Goal: Find specific page/section

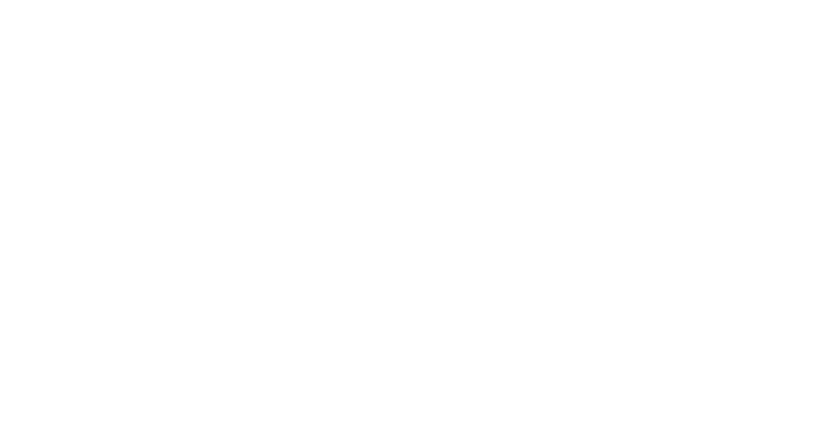
select select "Song"
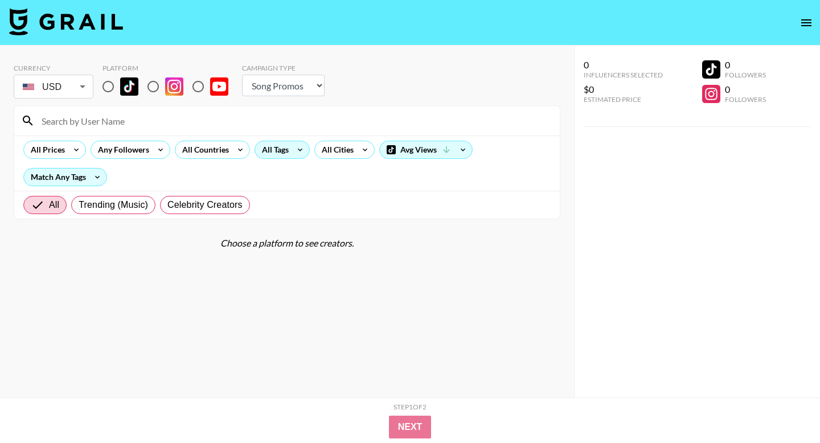
click at [285, 154] on div "All Tags" at bounding box center [273, 149] width 36 height 17
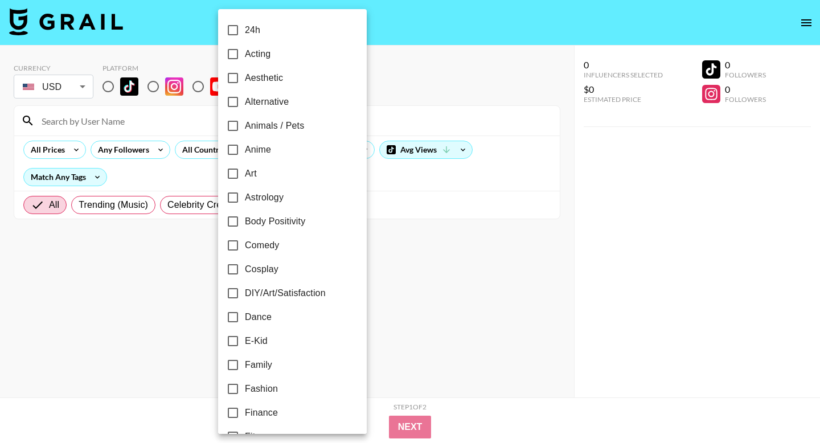
click at [242, 157] on input "Anime" at bounding box center [233, 150] width 24 height 24
checkbox input "true"
click at [433, 278] on div at bounding box center [410, 221] width 820 height 443
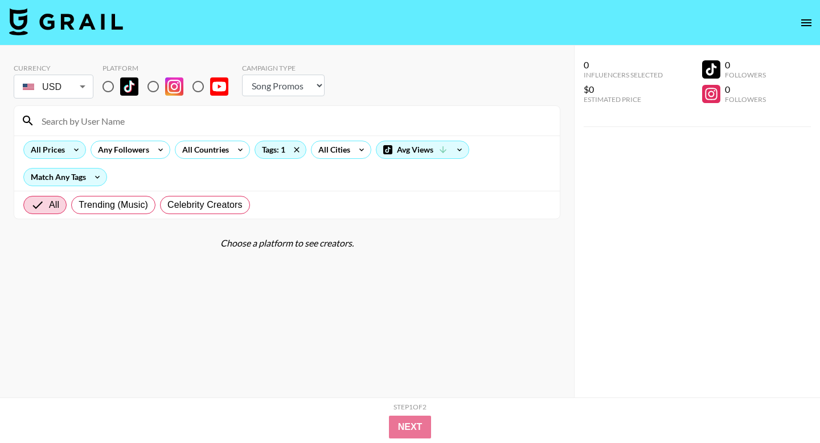
click at [67, 145] on div "All Prices" at bounding box center [54, 150] width 63 height 18
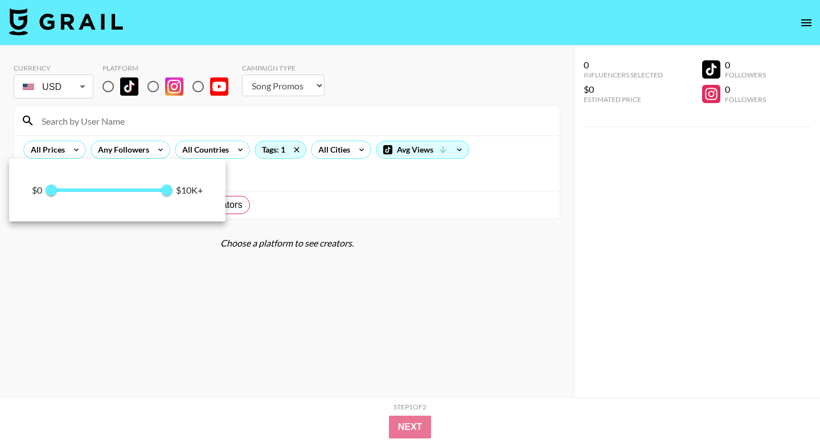
click at [279, 155] on div at bounding box center [410, 221] width 820 height 443
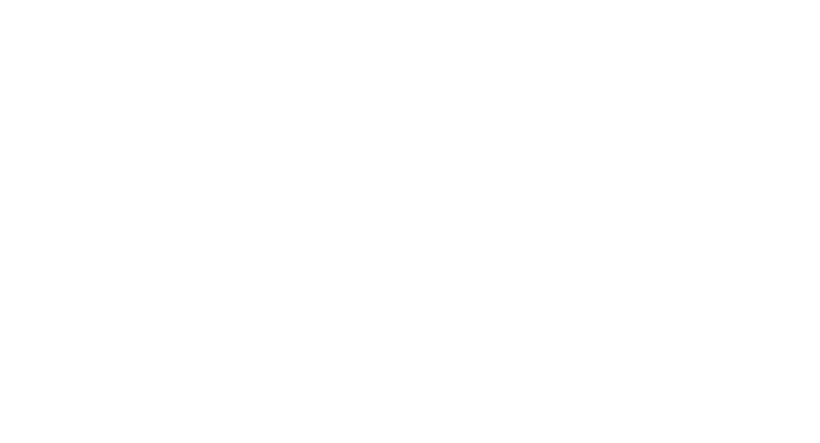
select select "Song"
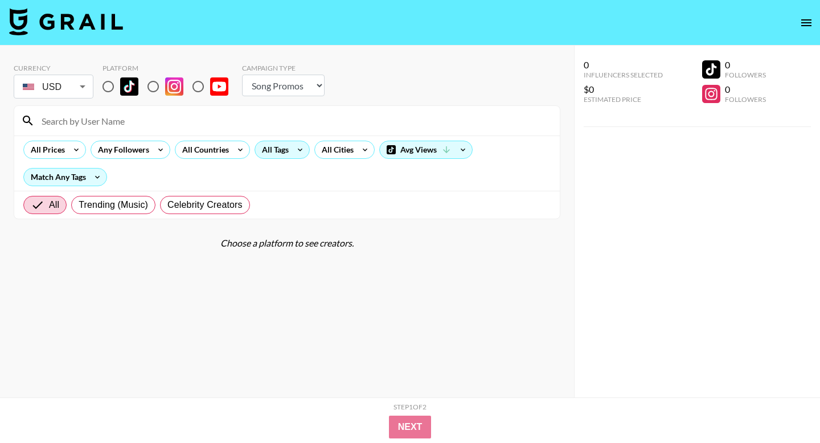
click at [277, 152] on div "All Tags" at bounding box center [273, 149] width 36 height 17
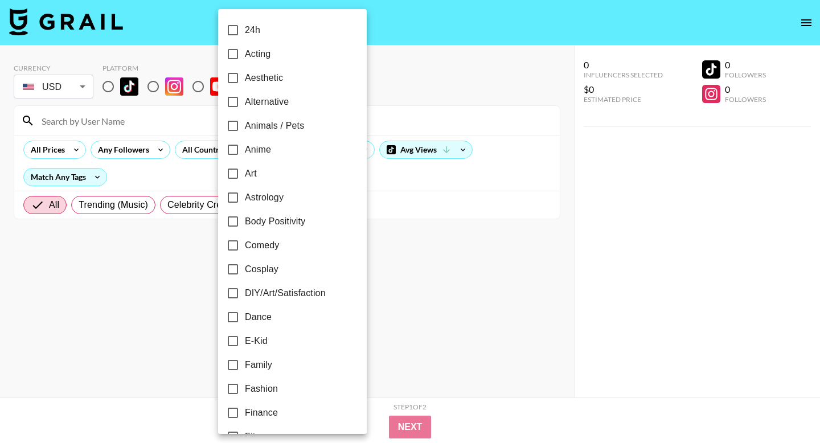
click at [379, 204] on div at bounding box center [410, 221] width 820 height 443
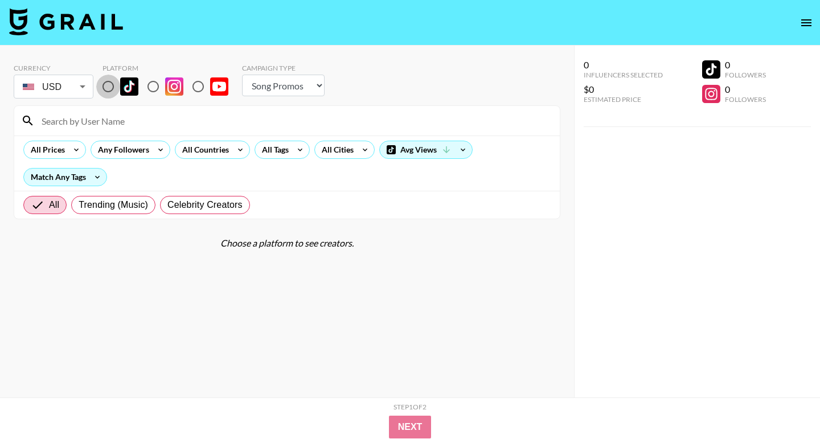
click at [112, 88] on input "radio" at bounding box center [108, 87] width 24 height 24
radio input "true"
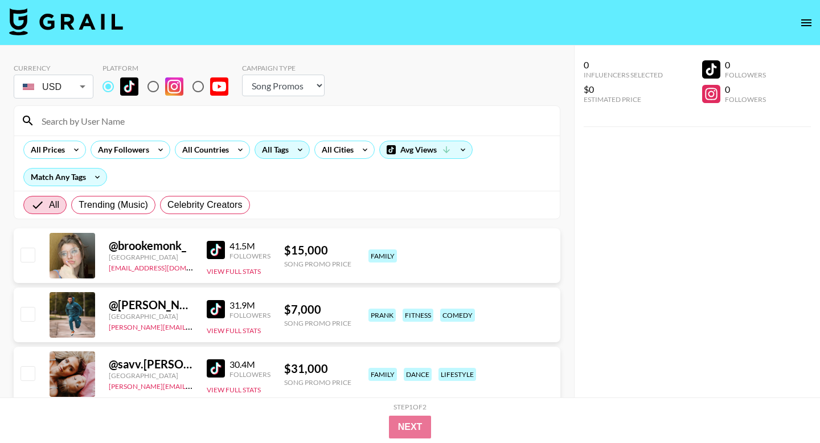
click at [289, 154] on div "All Tags" at bounding box center [282, 150] width 55 height 18
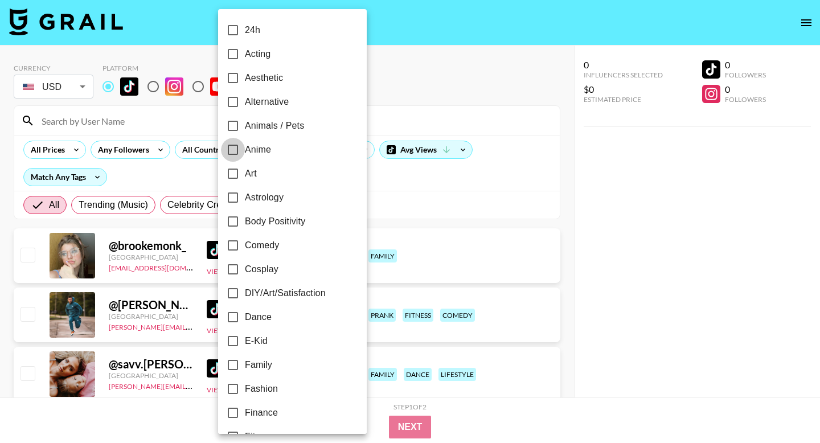
click at [233, 151] on input "Anime" at bounding box center [233, 150] width 24 height 24
checkbox input "true"
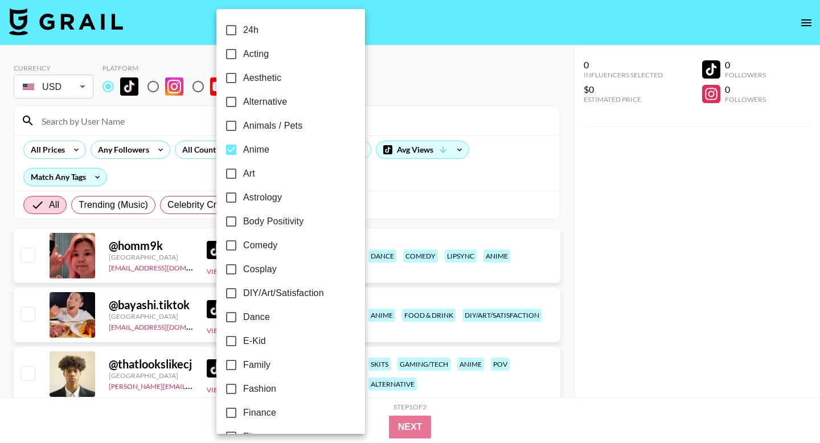
click at [388, 203] on div at bounding box center [410, 221] width 820 height 443
